Goal: Transaction & Acquisition: Purchase product/service

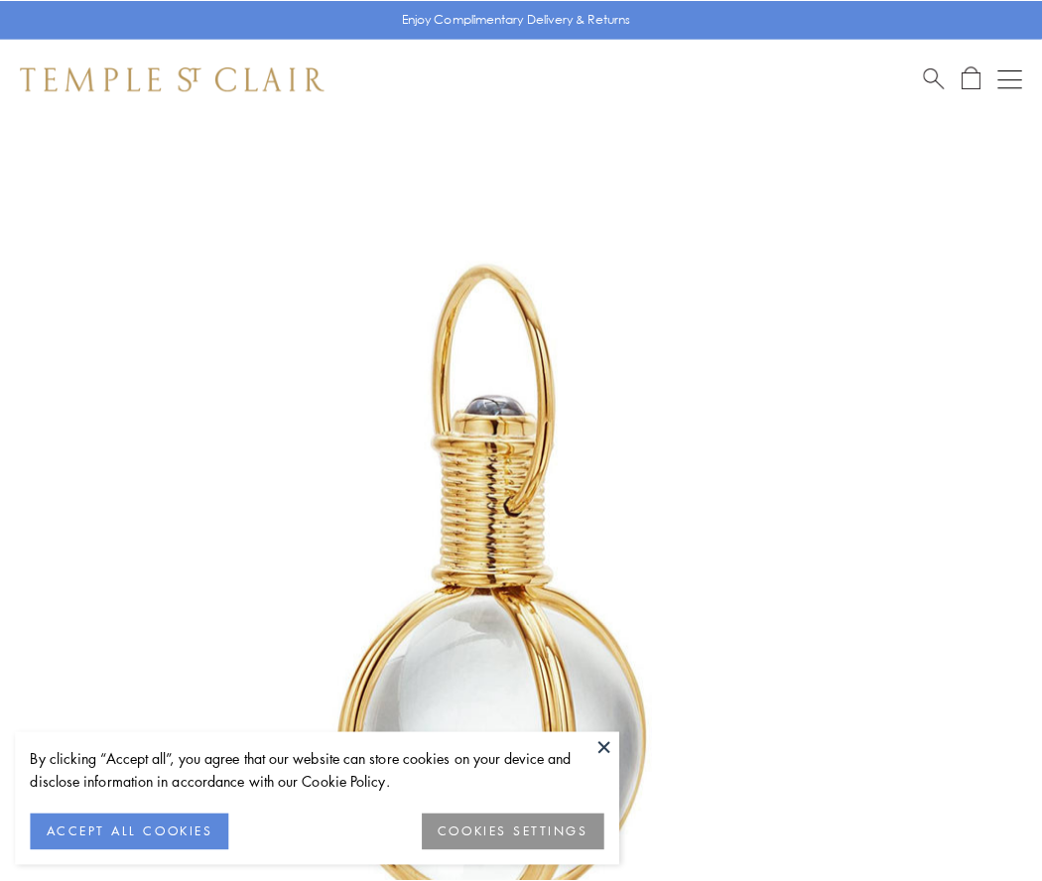
scroll to position [518, 0]
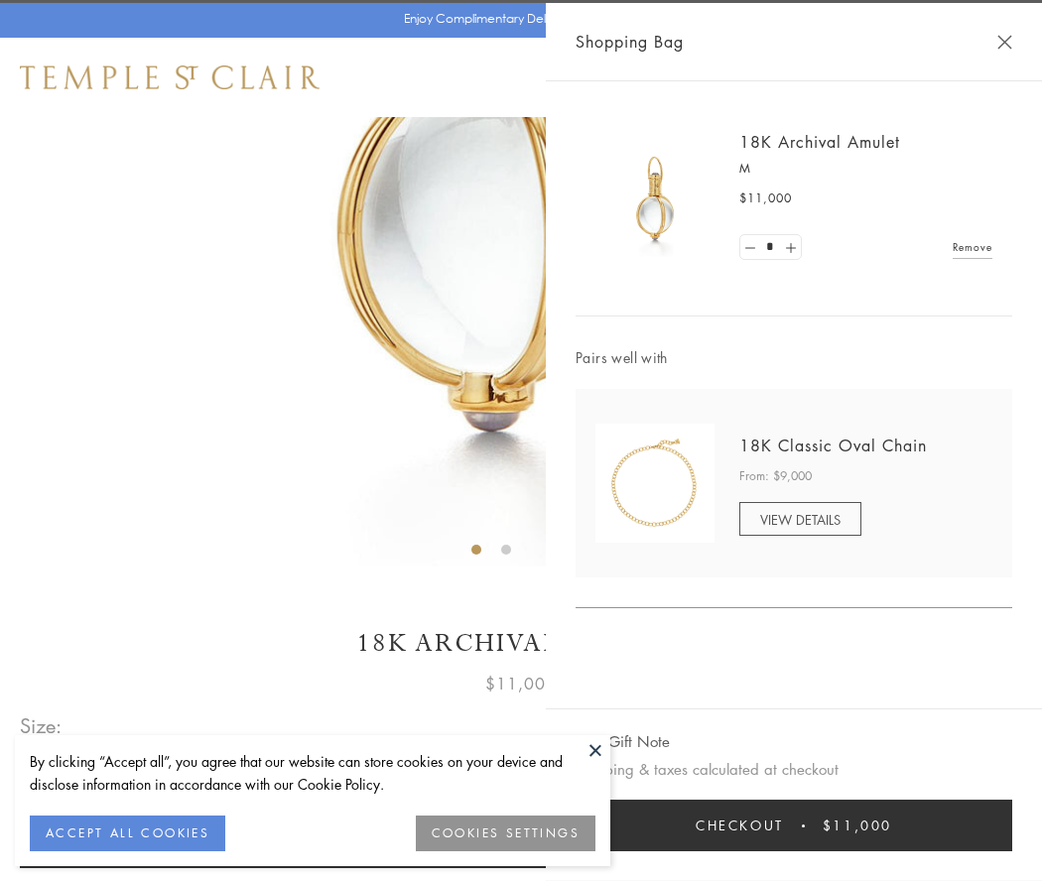
click at [794, 826] on button "Checkout $11,000" at bounding box center [794, 826] width 437 height 52
